Goal: Transaction & Acquisition: Purchase product/service

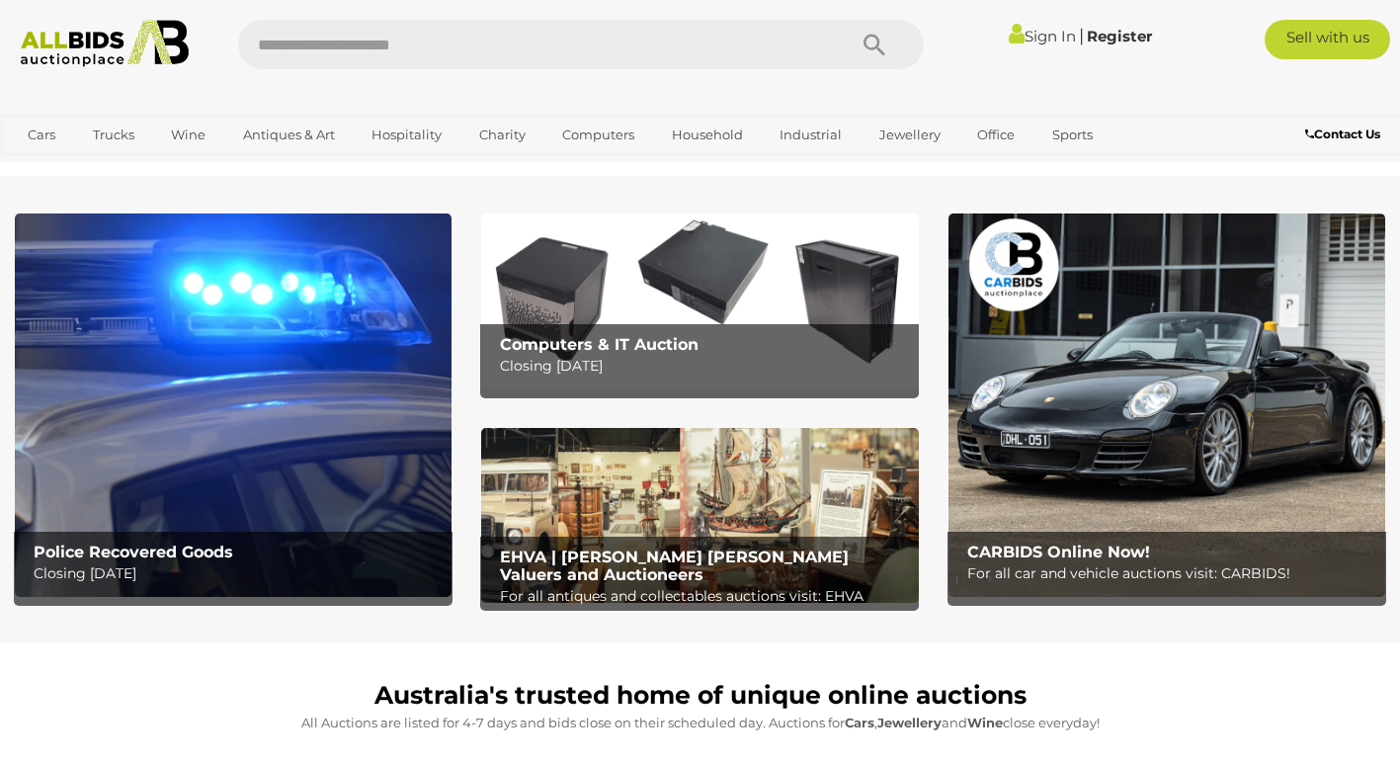
click at [438, 50] on input "text" at bounding box center [532, 44] width 588 height 49
type input "**********"
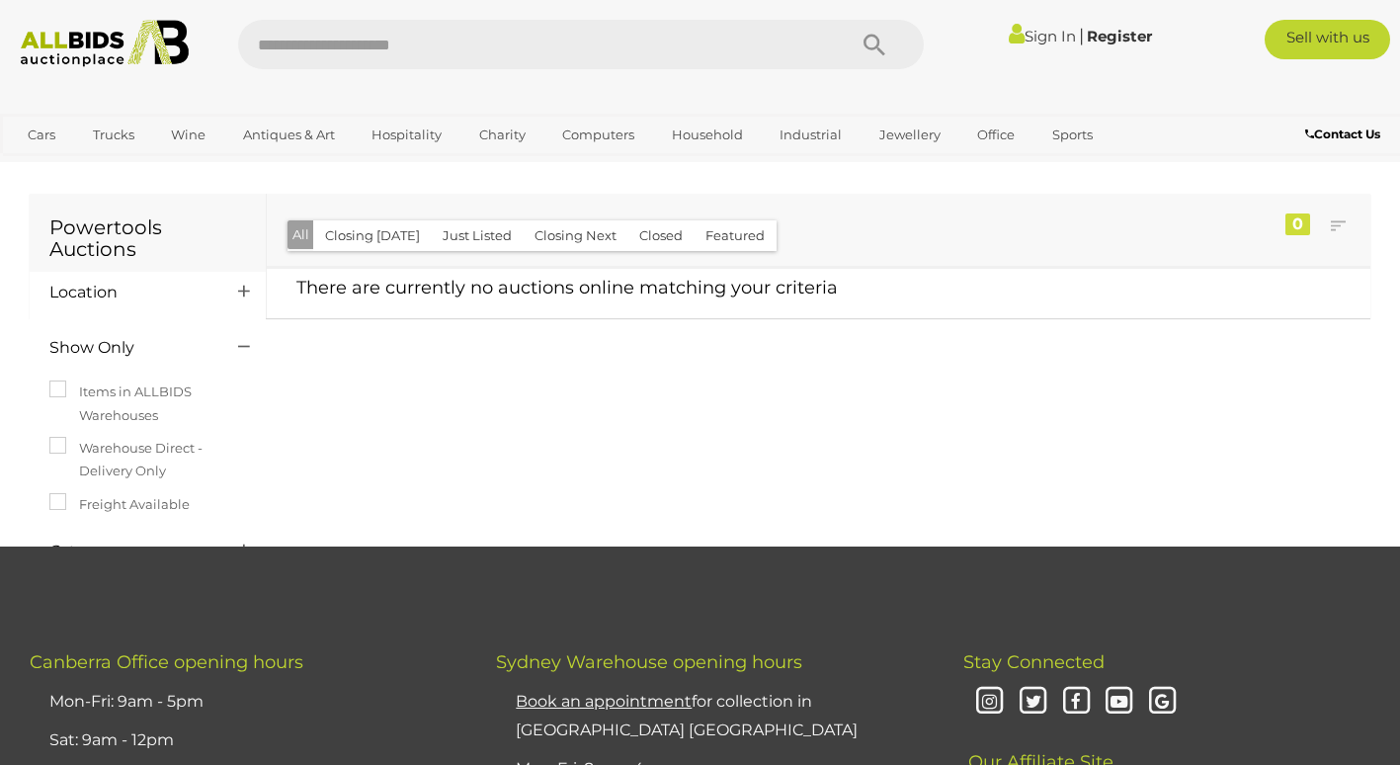
click at [411, 47] on input "text" at bounding box center [532, 44] width 588 height 49
type input "*****"
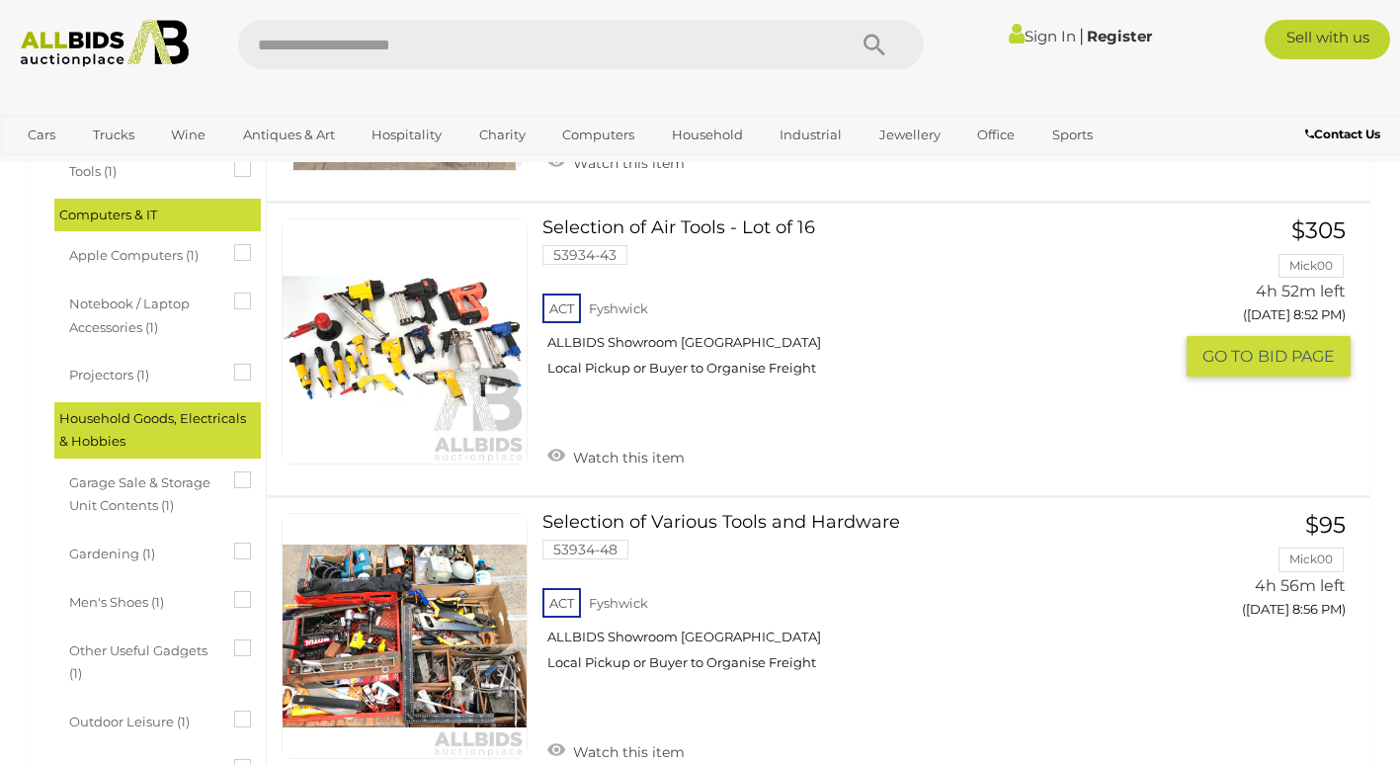
scroll to position [1281, 0]
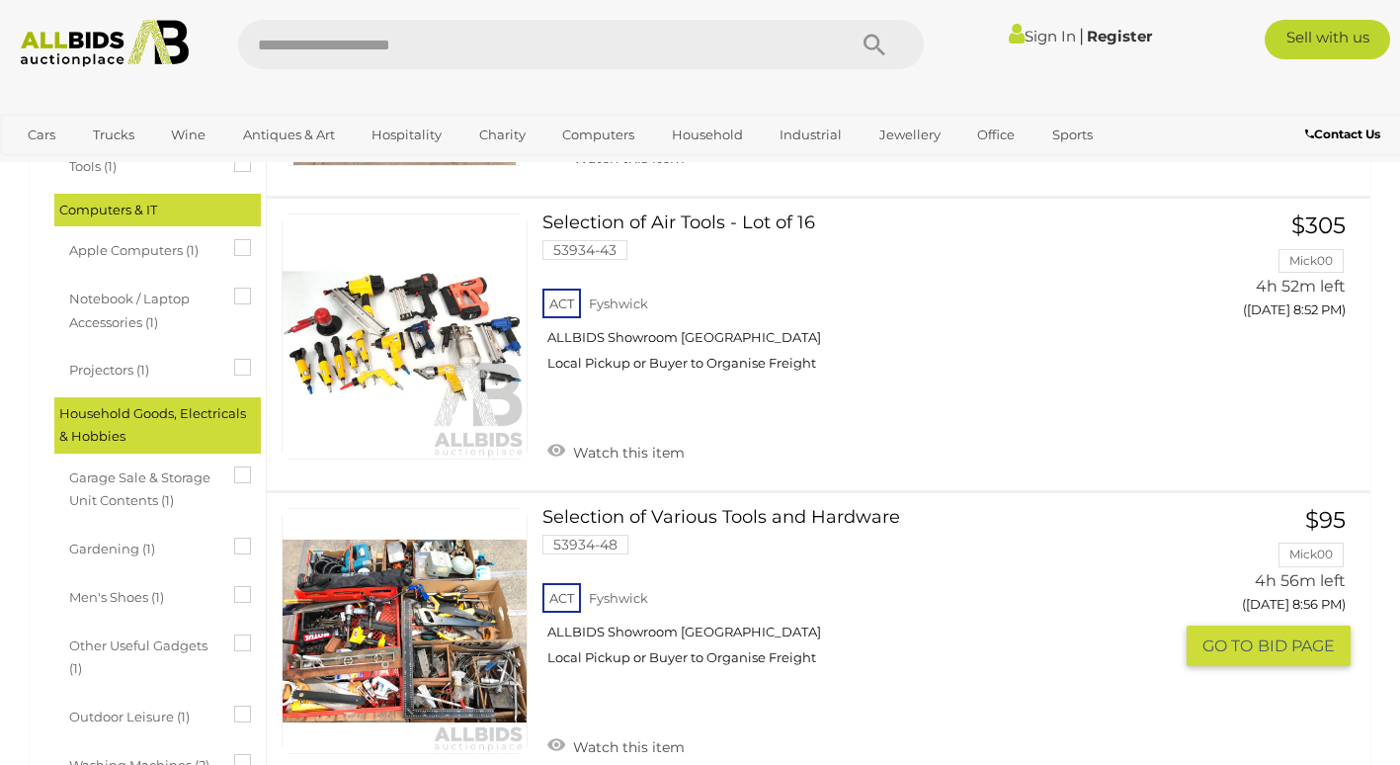
click at [849, 519] on link "Selection of Various Tools and Hardware 53934-48 ACT Fyshwick ALLBIDS Showroom …" at bounding box center [864, 594] width 615 height 173
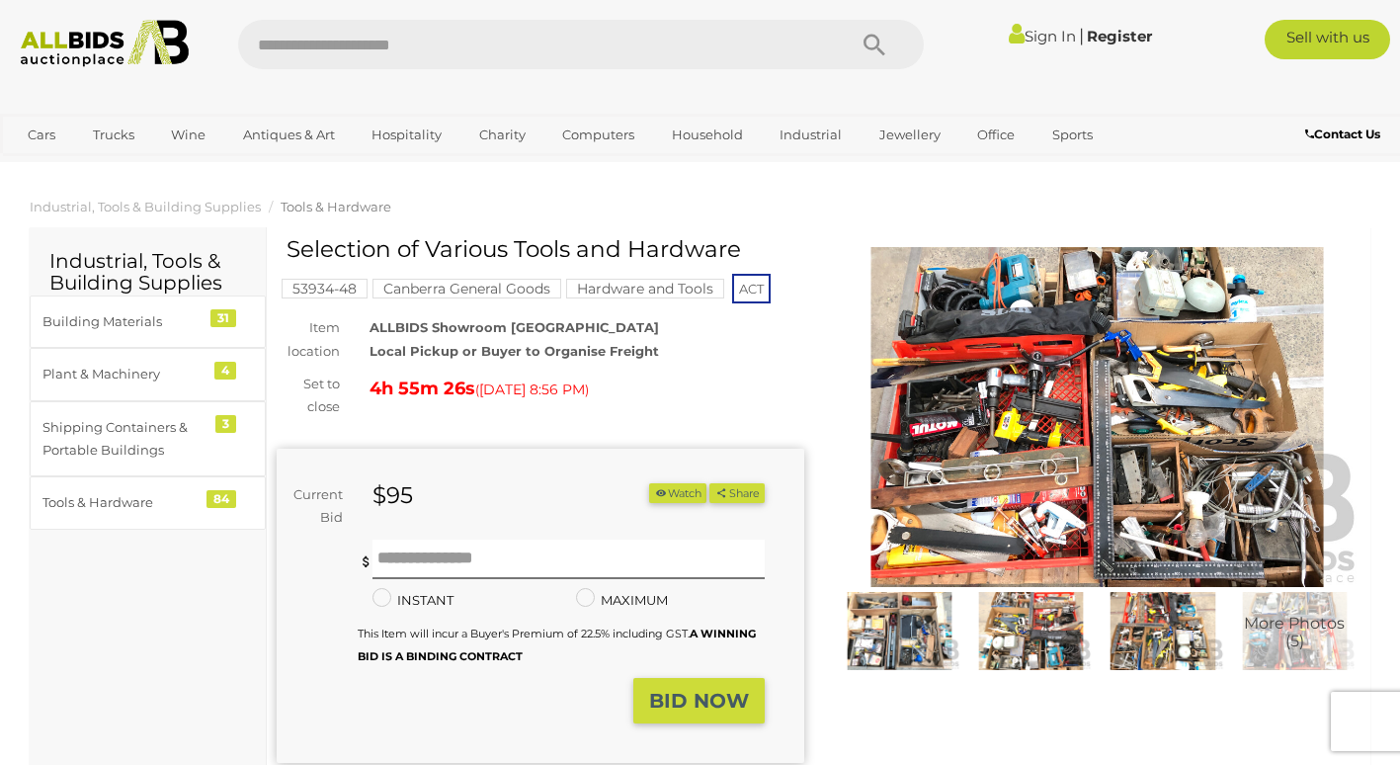
click at [904, 647] on img at bounding box center [900, 631] width 122 height 79
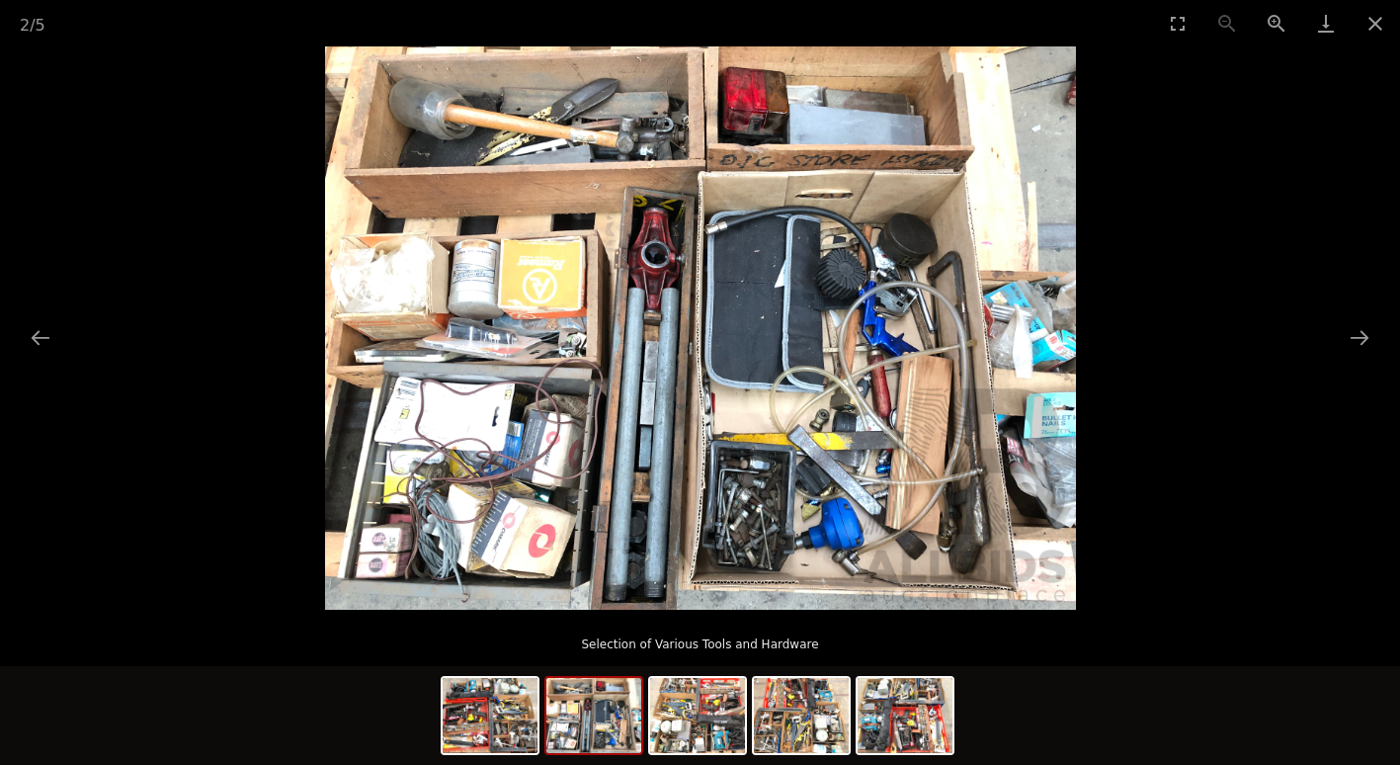
click at [622, 741] on img at bounding box center [593, 715] width 95 height 75
click at [707, 715] on img at bounding box center [697, 715] width 95 height 75
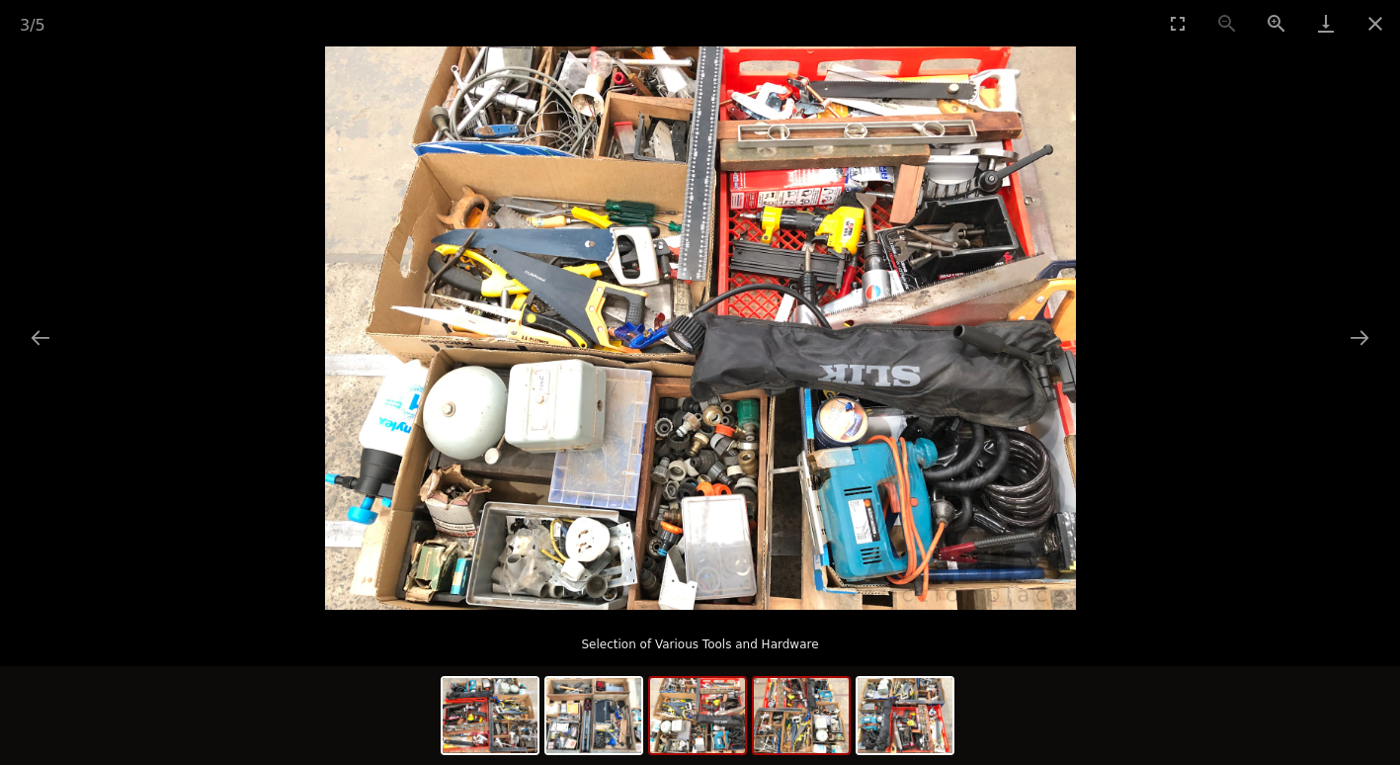
click at [779, 725] on img at bounding box center [801, 715] width 95 height 75
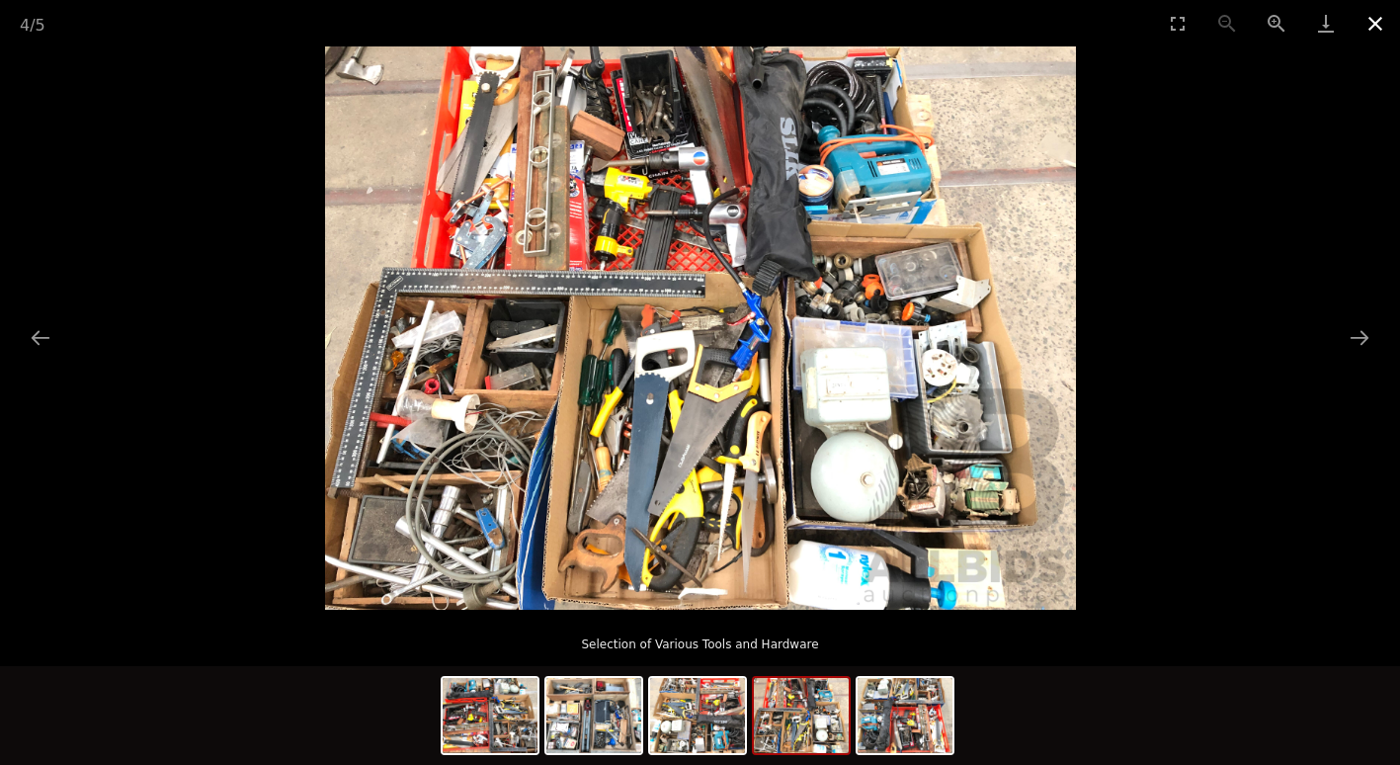
click at [1372, 21] on button "Close gallery" at bounding box center [1375, 23] width 49 height 46
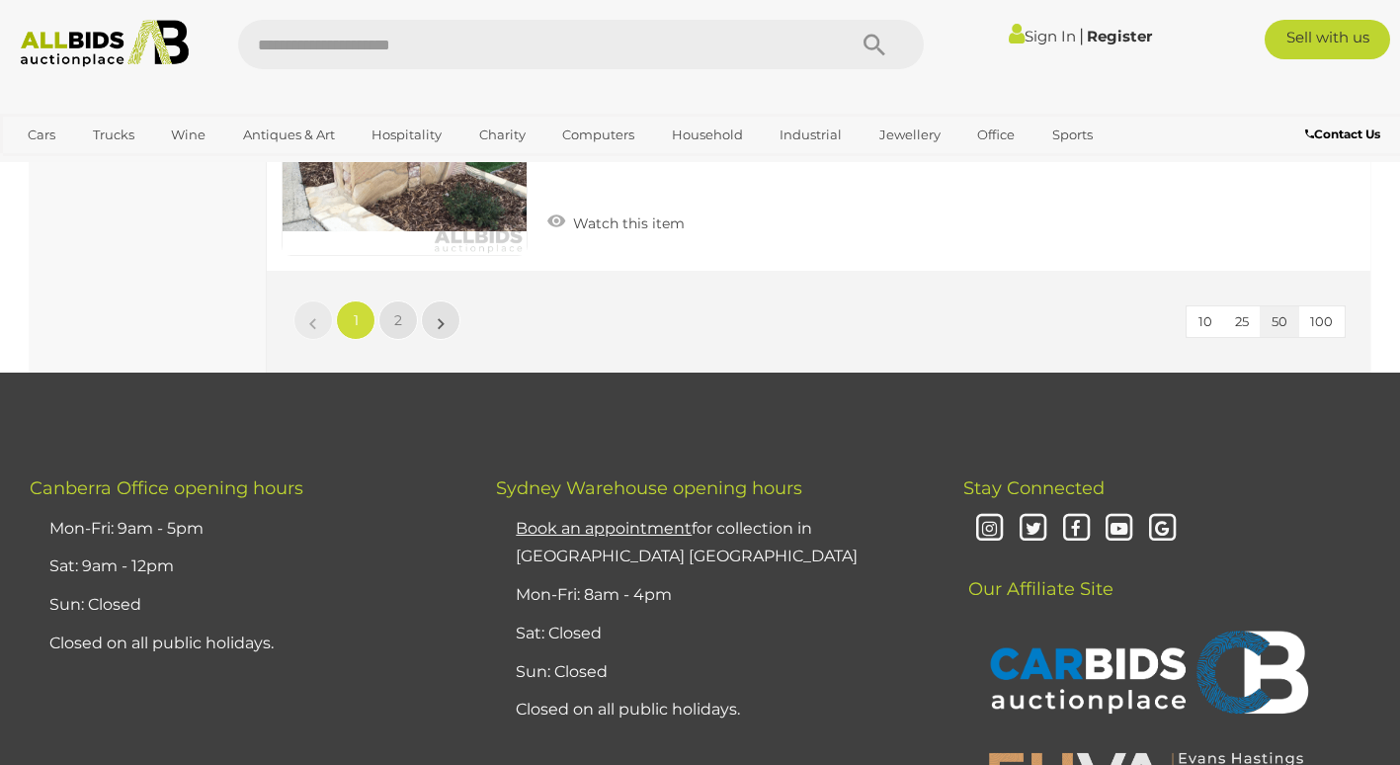
scroll to position [15284, 0]
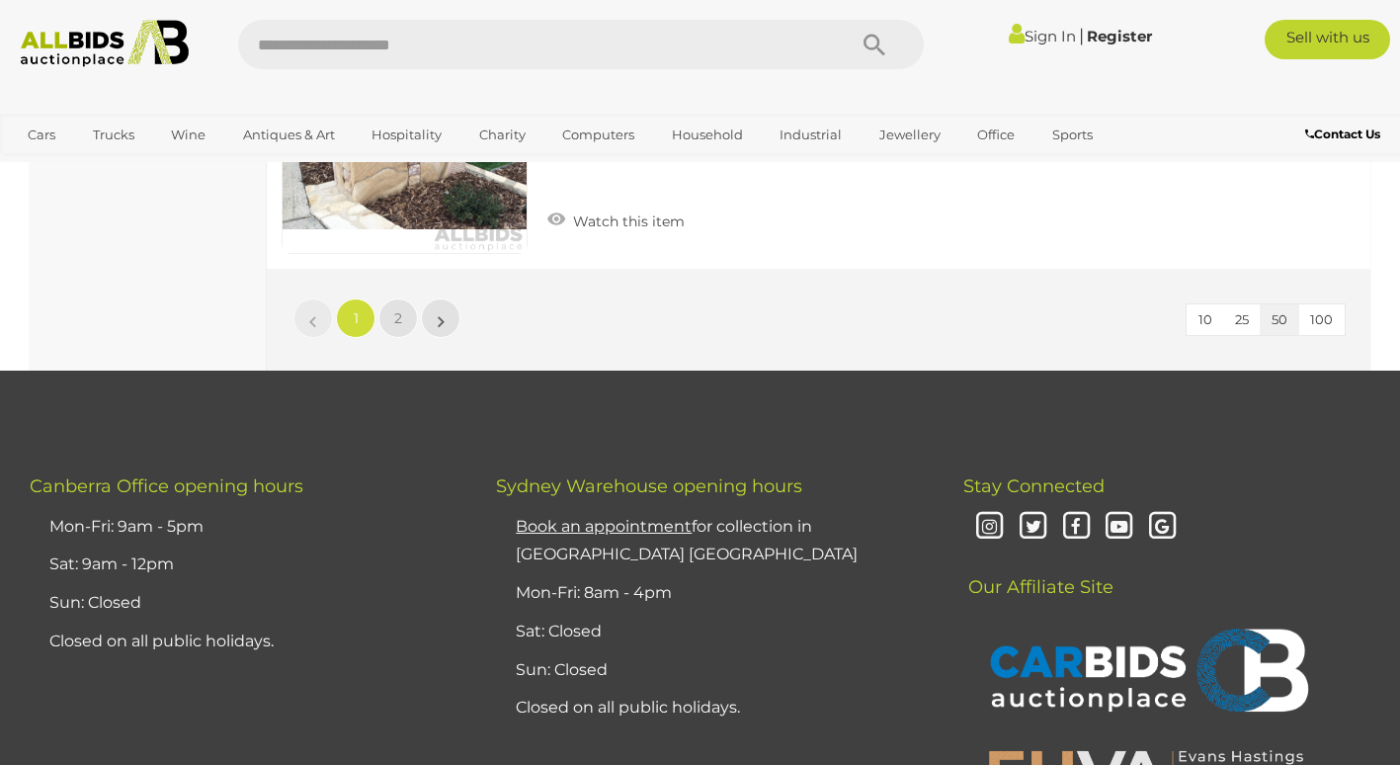
click at [445, 42] on input "text" at bounding box center [532, 44] width 588 height 49
type input "**********"
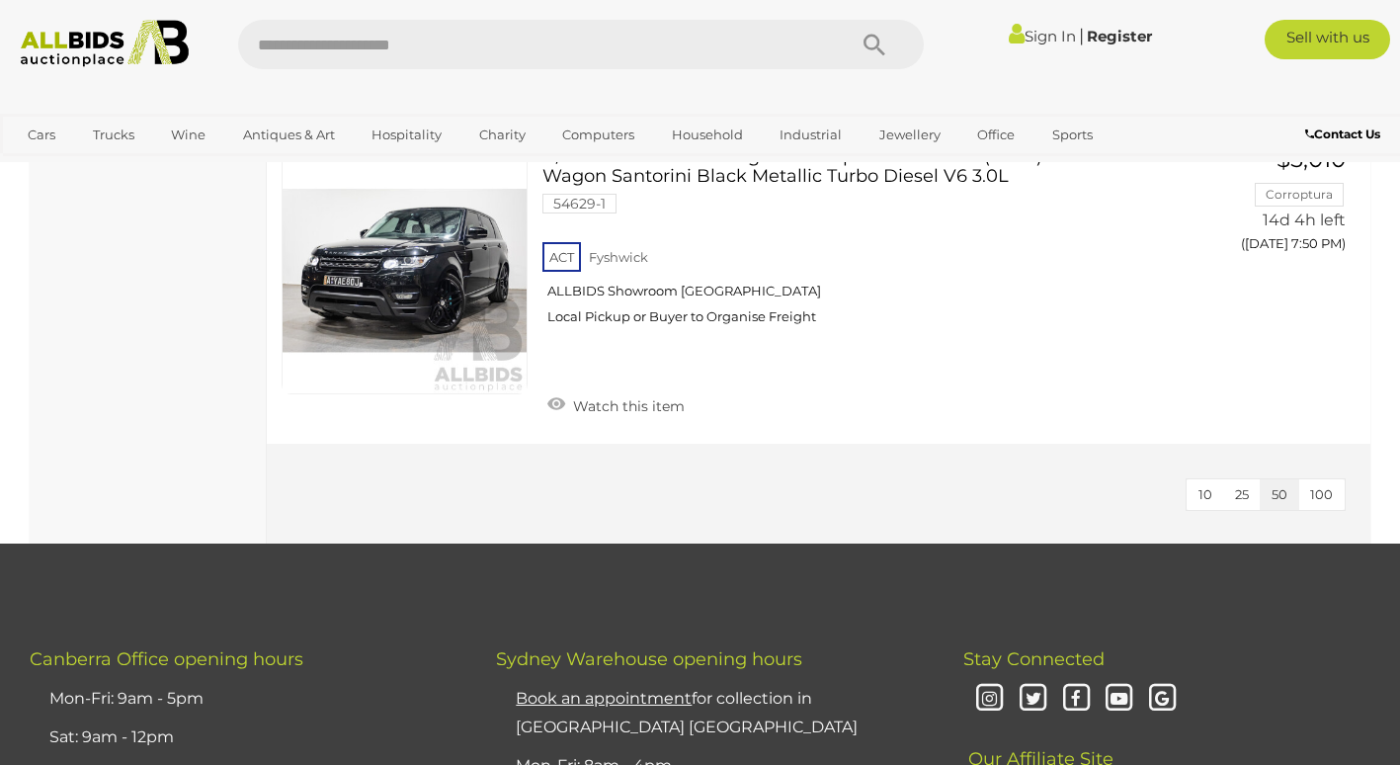
scroll to position [14283, 0]
click at [121, 175] on link "View All Trucks Auctions" at bounding box center [167, 176] width 175 height 31
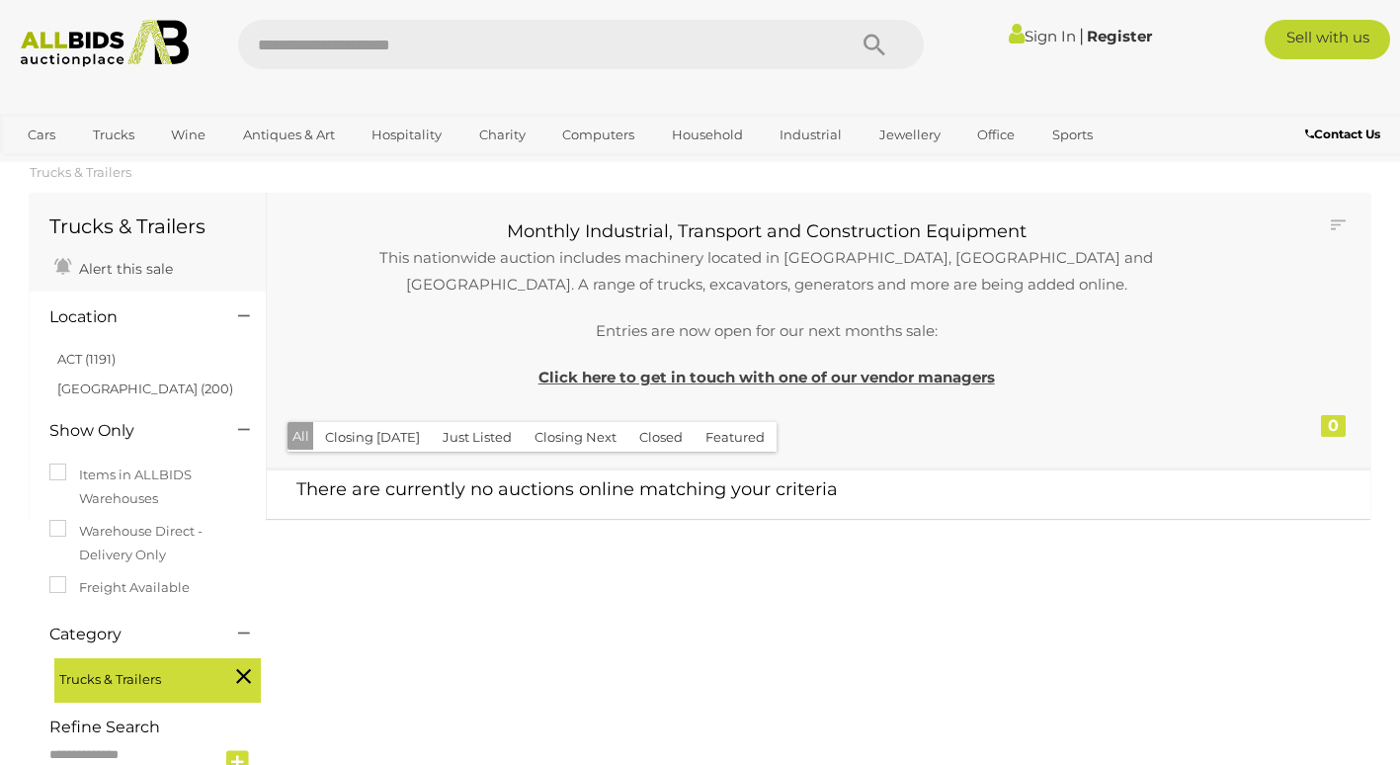
scroll to position [22, 0]
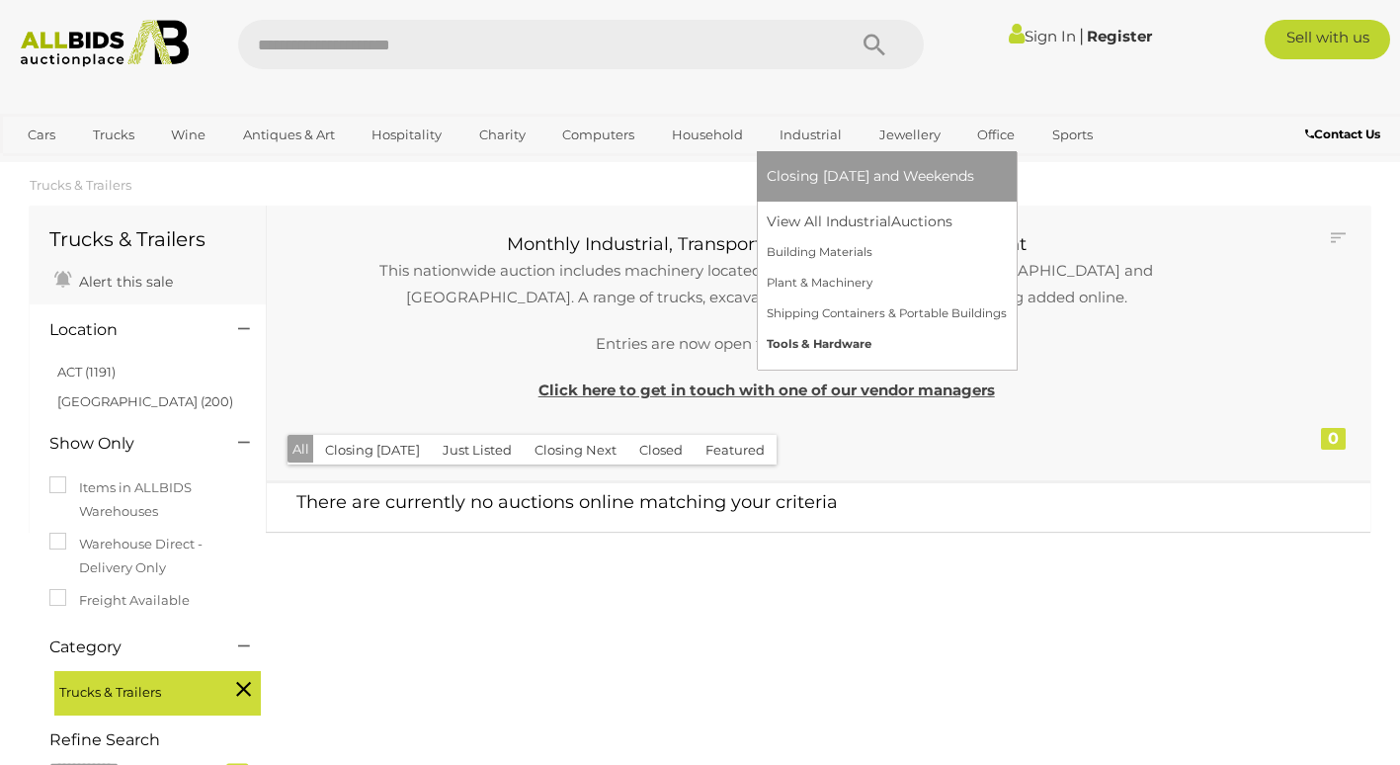
click at [804, 344] on link "Tools & Hardware" at bounding box center [887, 344] width 240 height 31
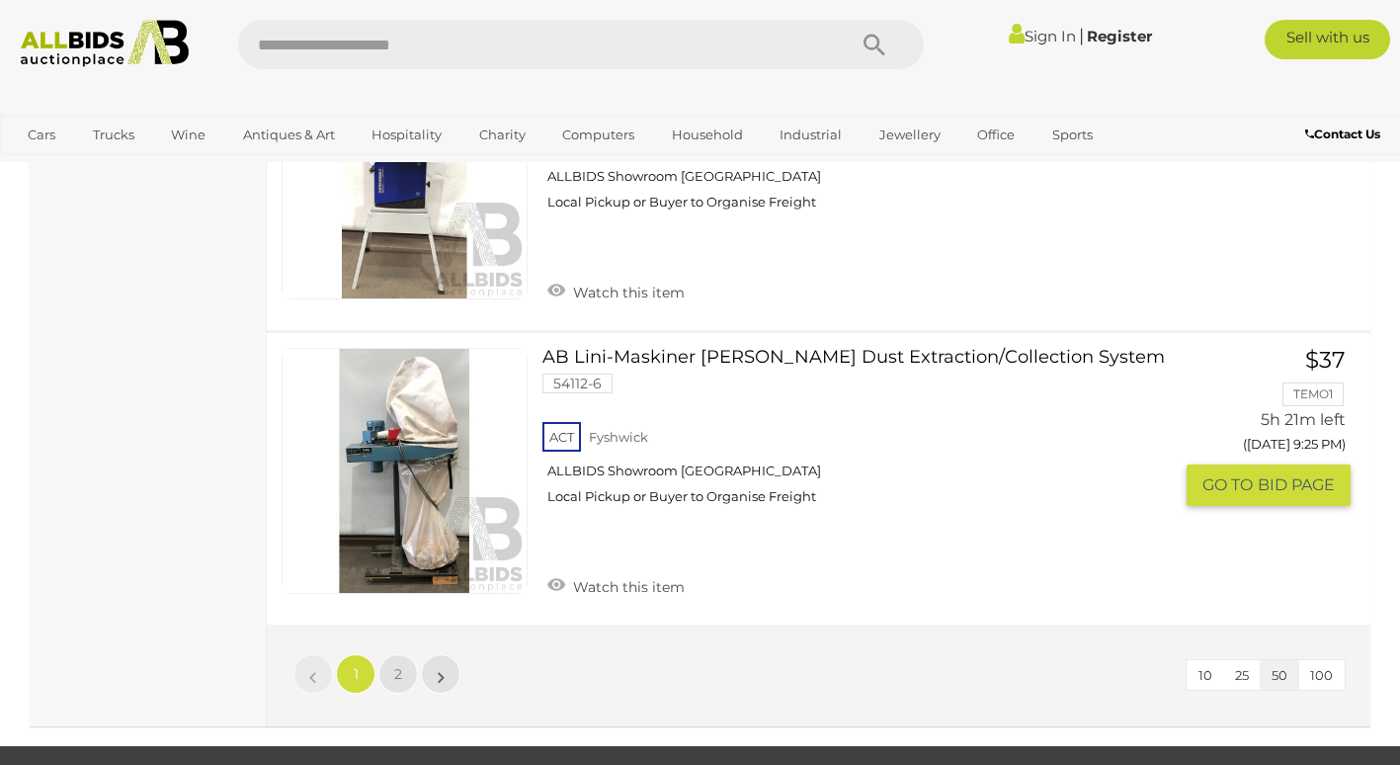
scroll to position [14661, 0]
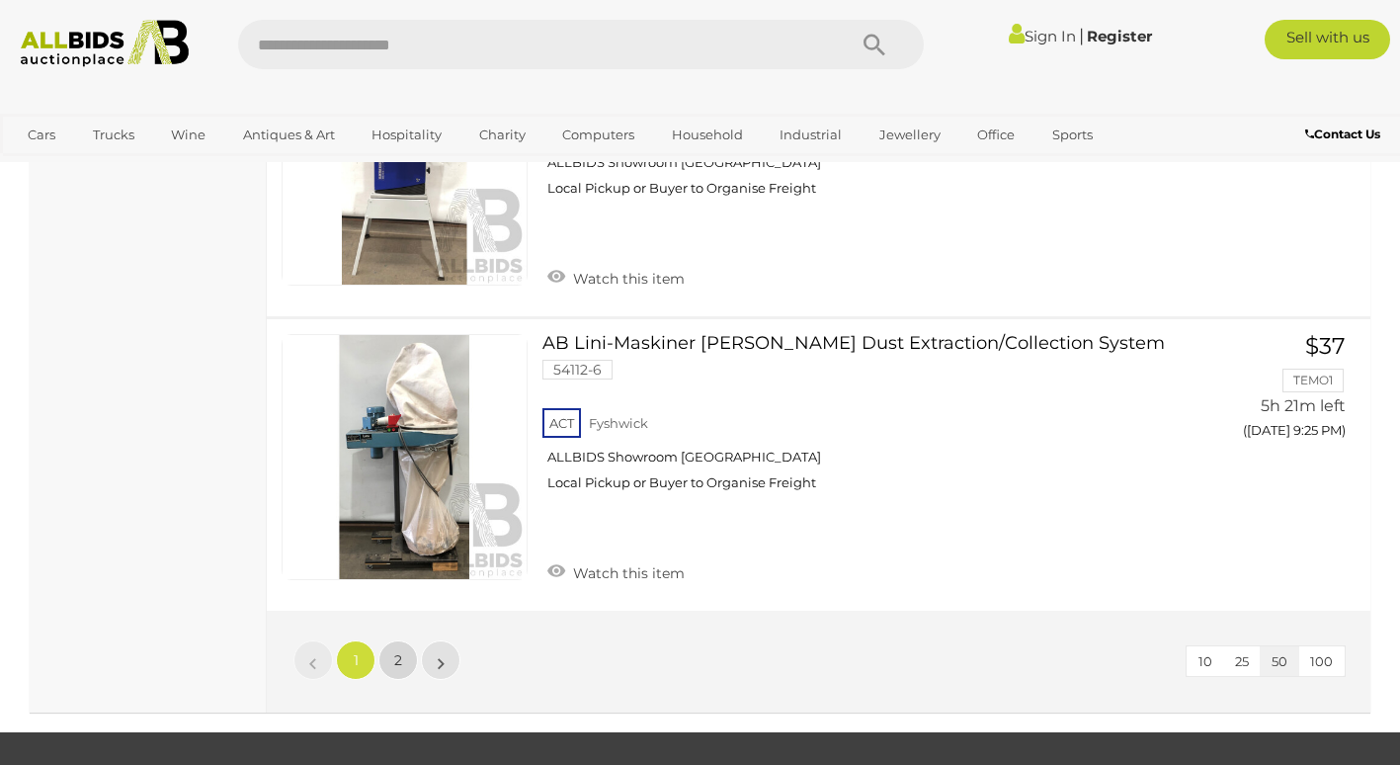
click at [410, 640] on link "2" at bounding box center [398, 660] width 40 height 40
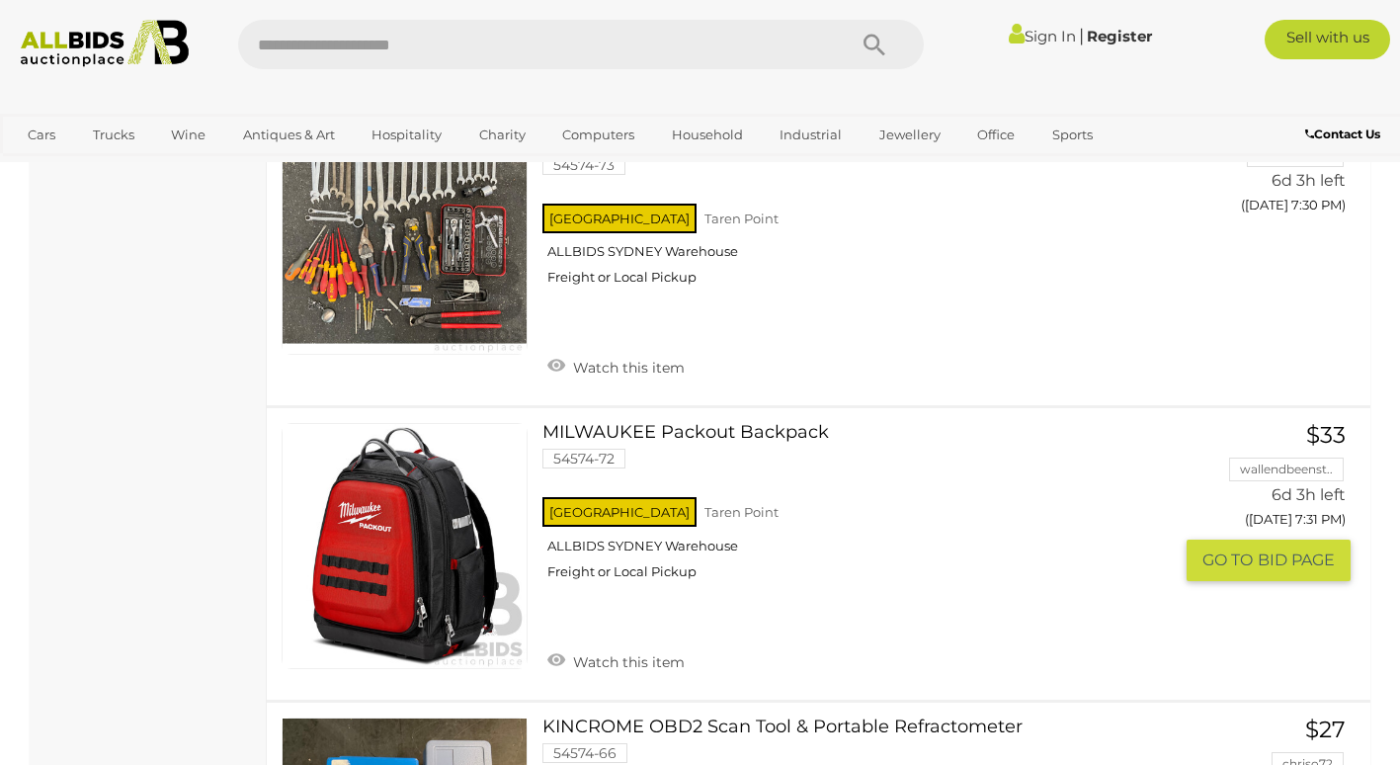
scroll to position [6838, 0]
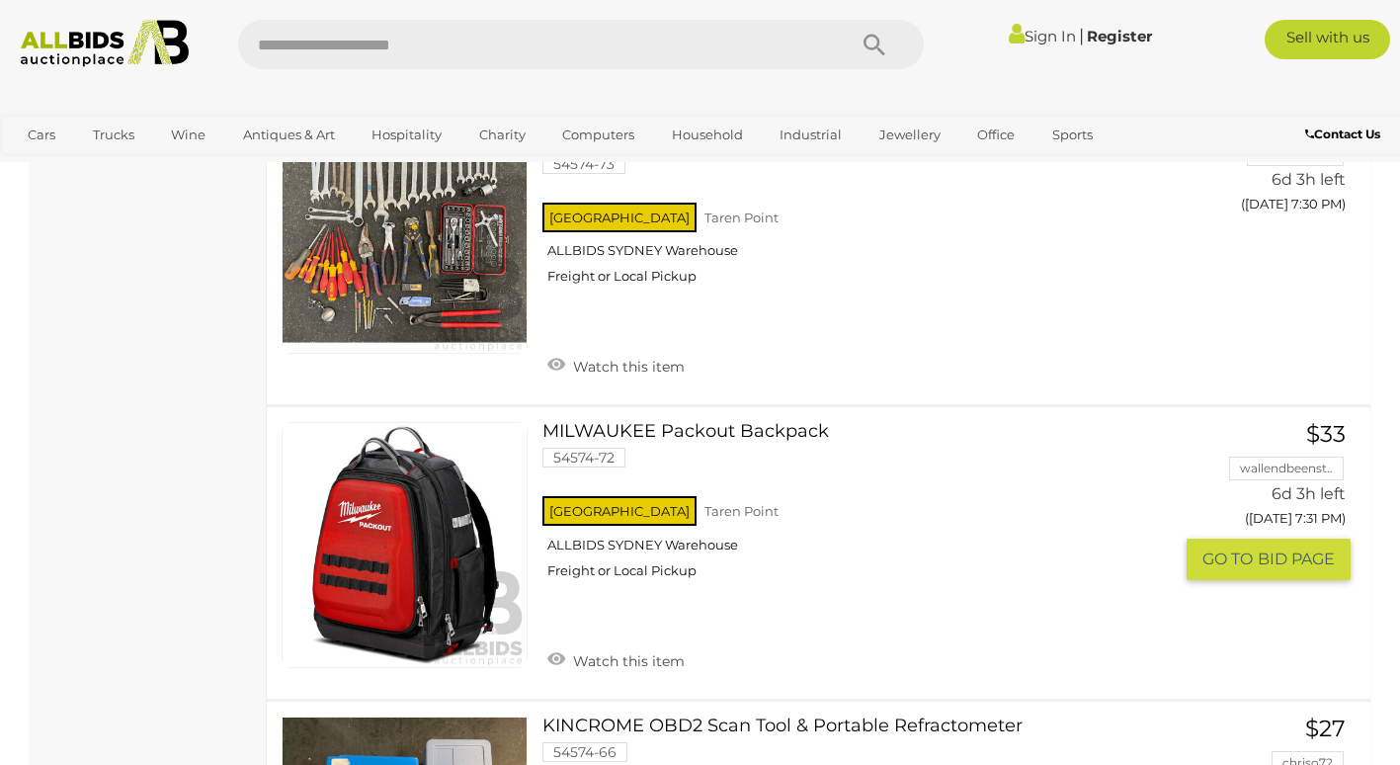
click at [794, 422] on link "MILWAUKEE Packout Backpack 54574-72 [GEOGRAPHIC_DATA] [GEOGRAPHIC_DATA] ALLBIDS…" at bounding box center [864, 508] width 615 height 173
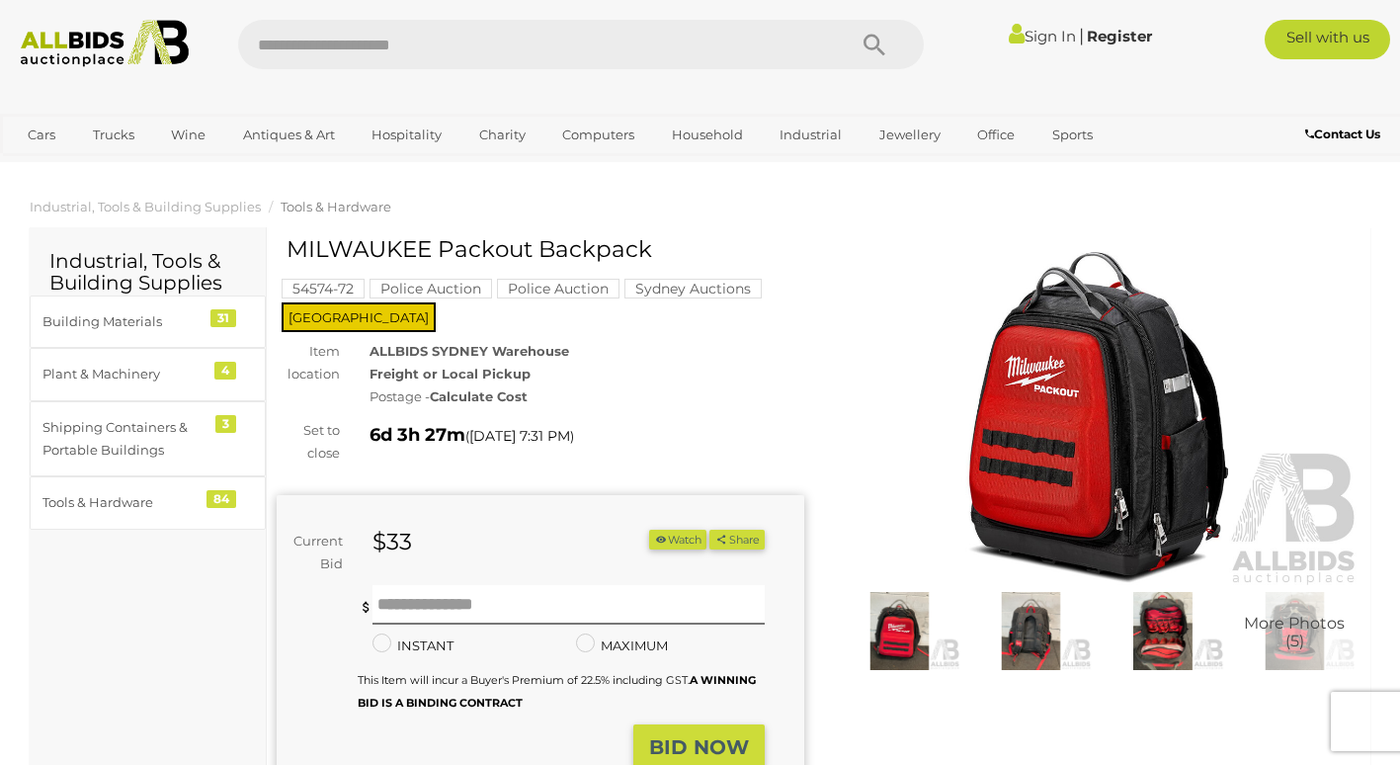
click at [1008, 614] on img at bounding box center [1031, 631] width 122 height 79
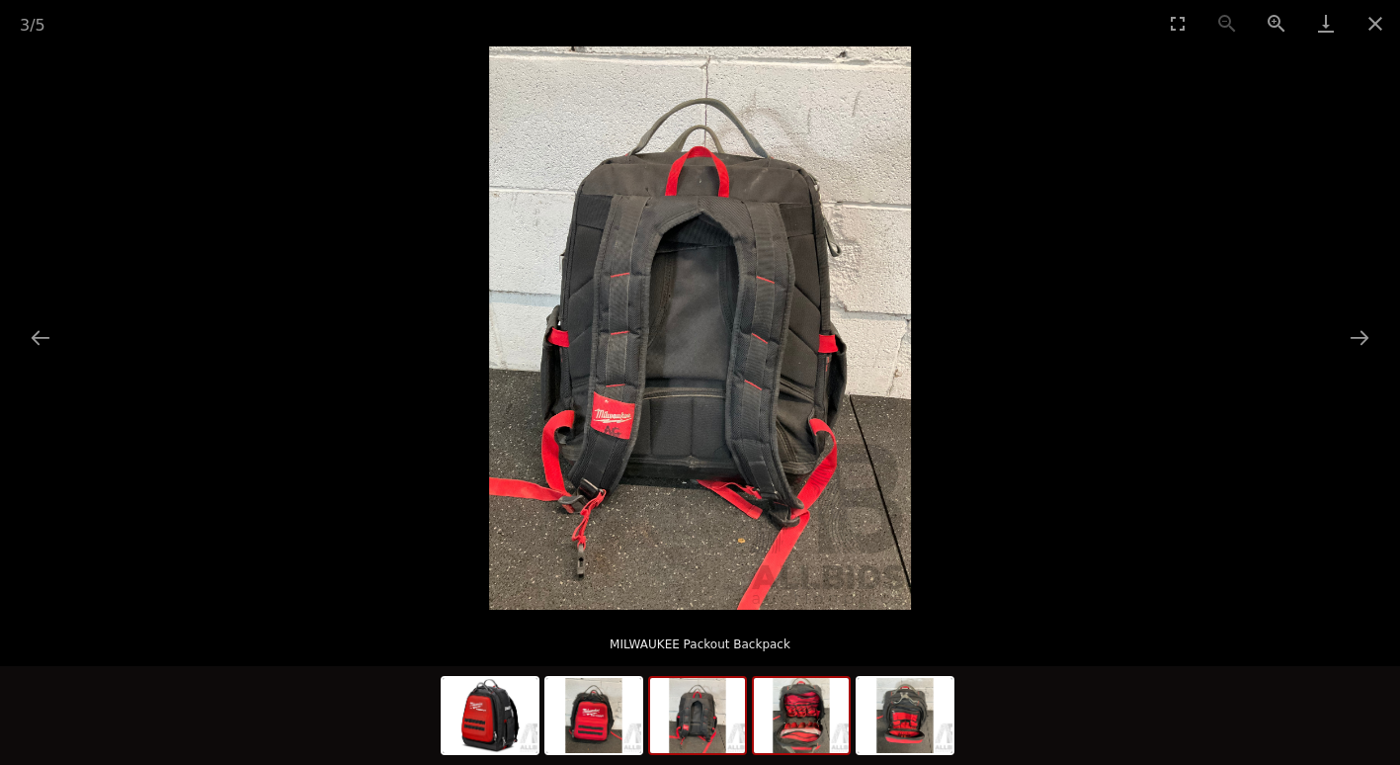
click at [832, 721] on img at bounding box center [801, 715] width 95 height 75
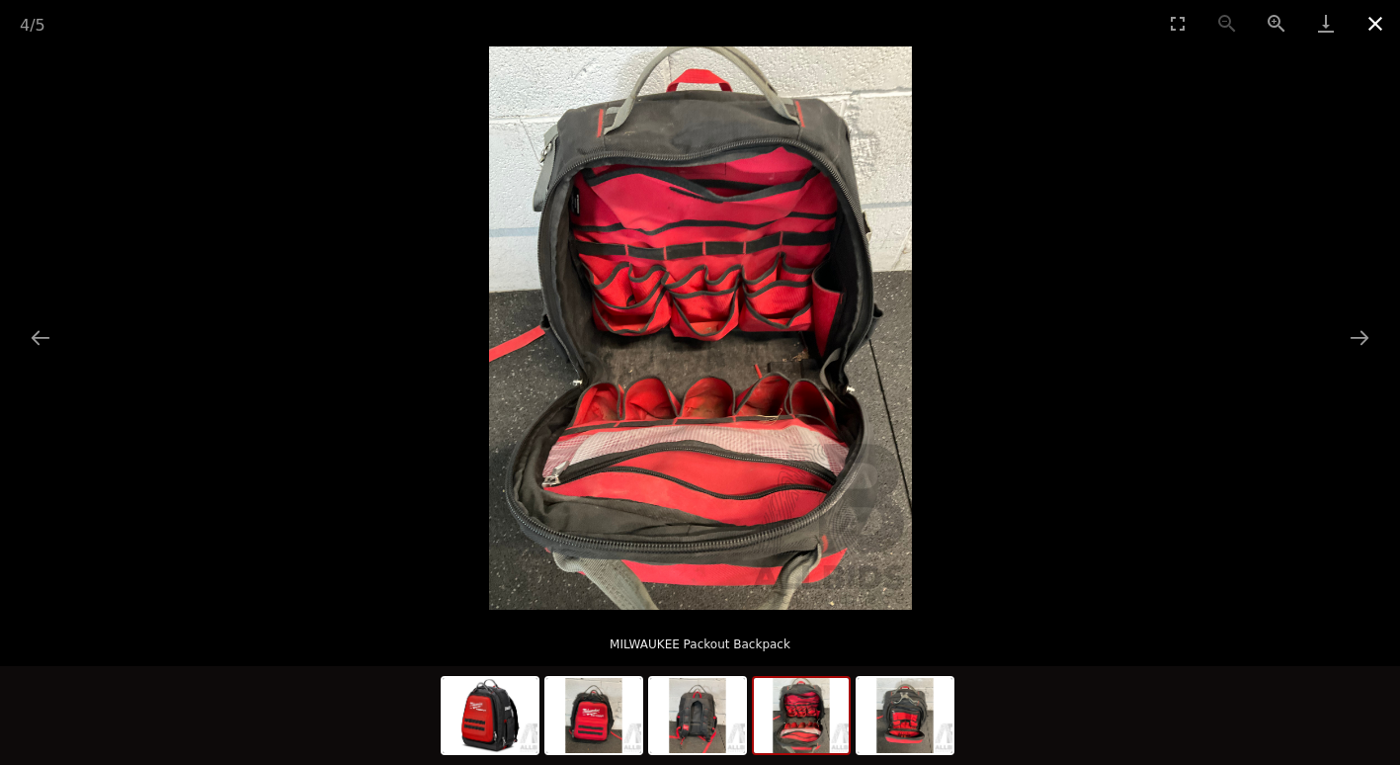
click at [1371, 14] on button "Close gallery" at bounding box center [1375, 23] width 49 height 46
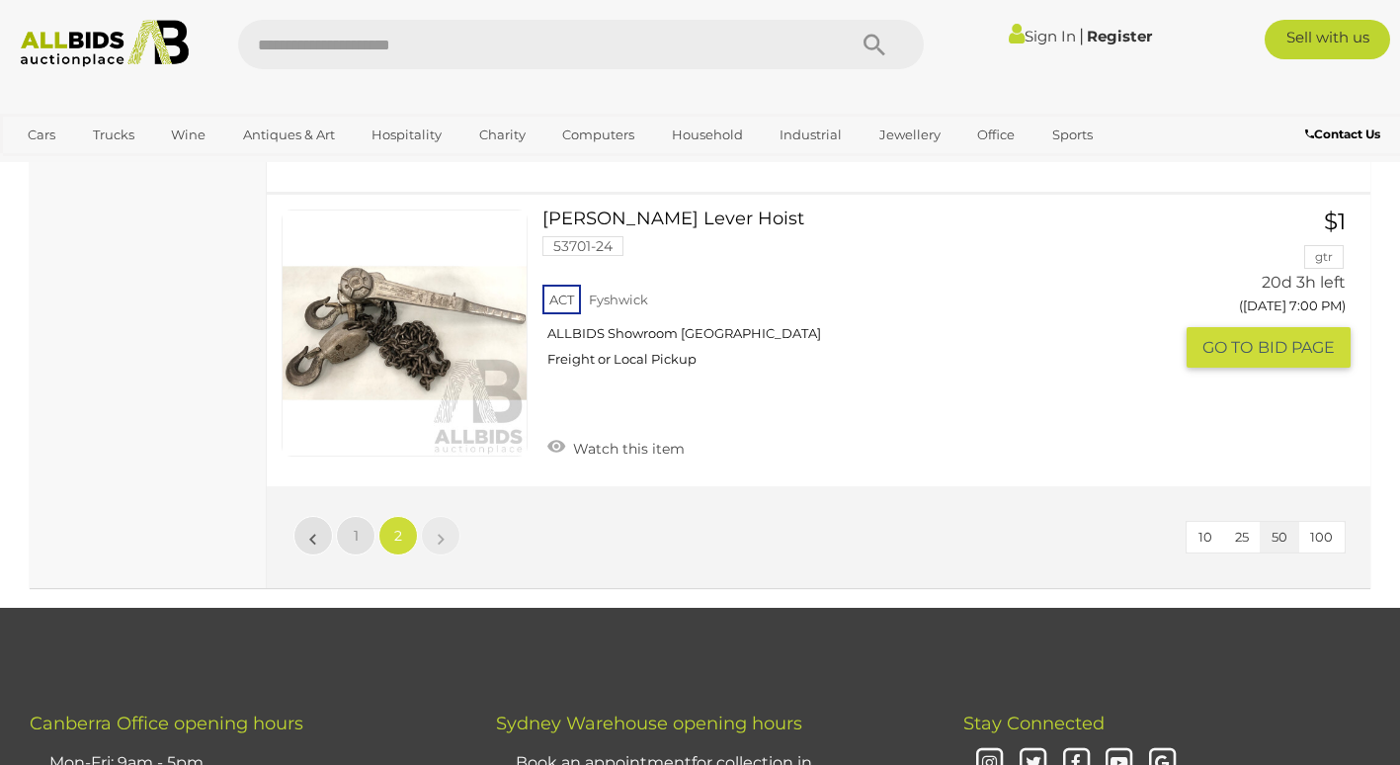
scroll to position [10449, 0]
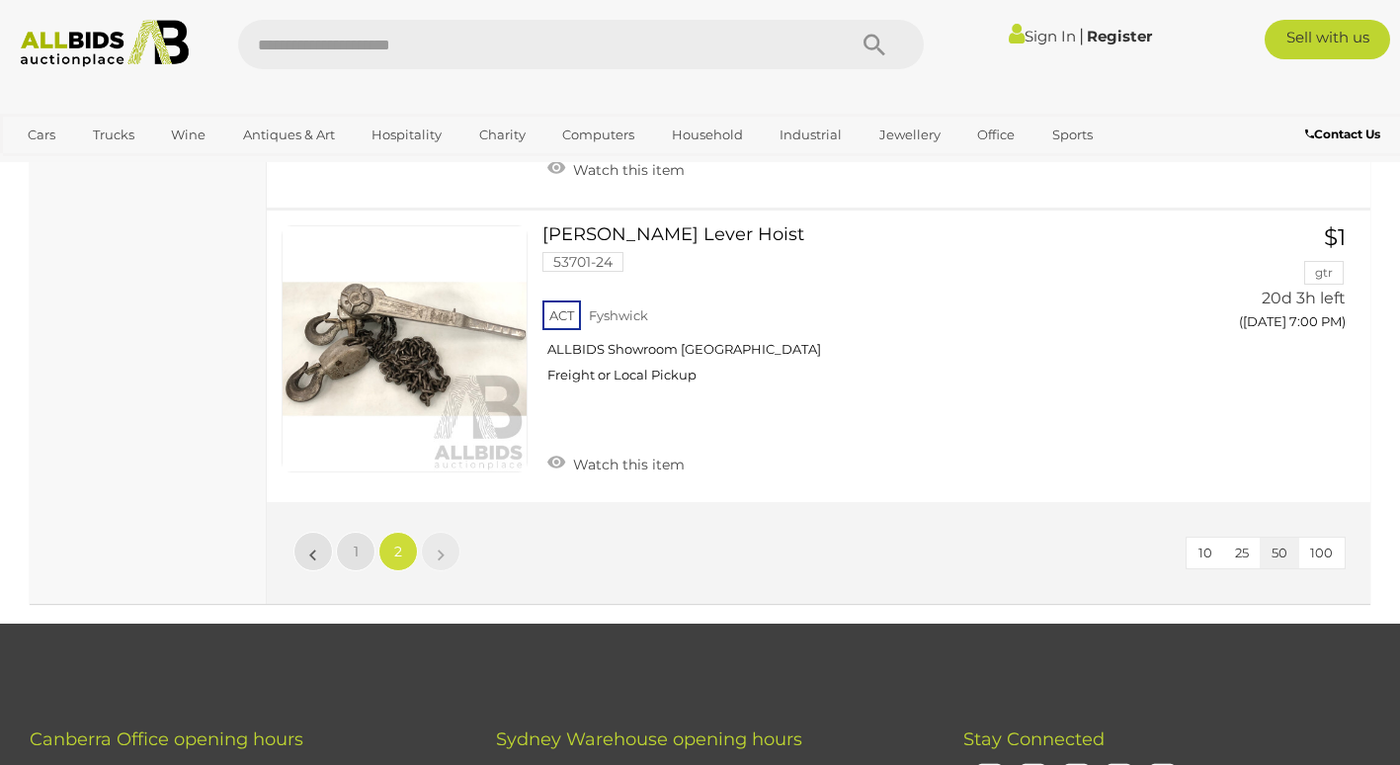
click at [439, 532] on li "»" at bounding box center [441, 552] width 39 height 40
